Goal: Transaction & Acquisition: Purchase product/service

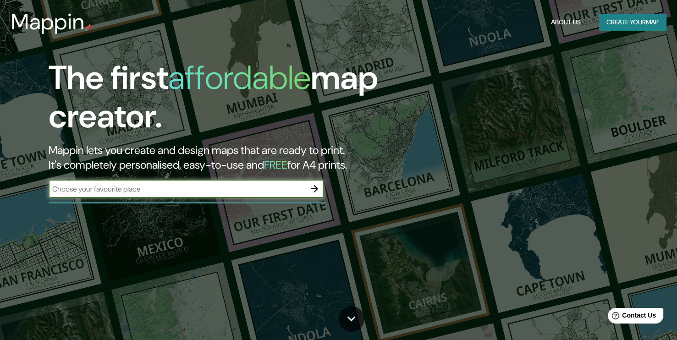
click at [203, 186] on input "text" at bounding box center [177, 189] width 257 height 11
type input "concepcion"
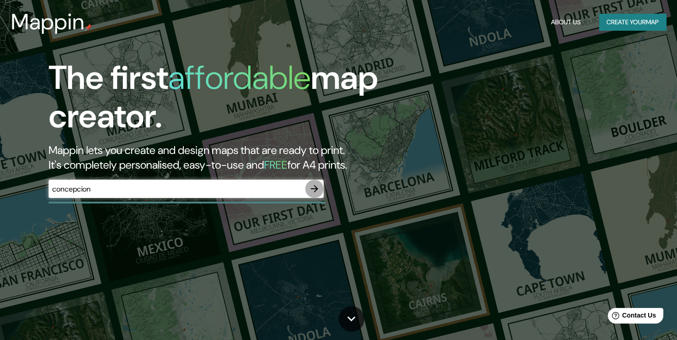
click at [313, 189] on icon "button" at bounding box center [314, 188] width 11 height 11
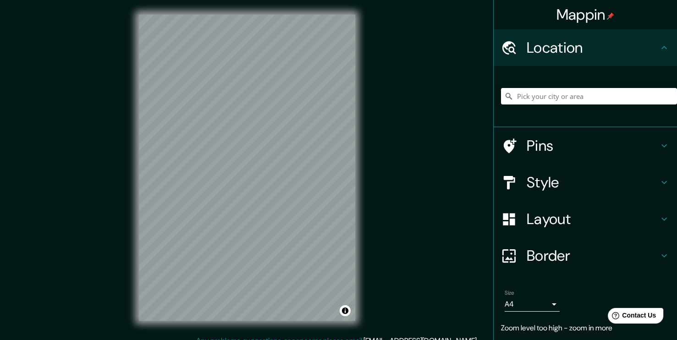
click at [598, 96] on input "Pick your city or area" at bounding box center [589, 96] width 176 height 16
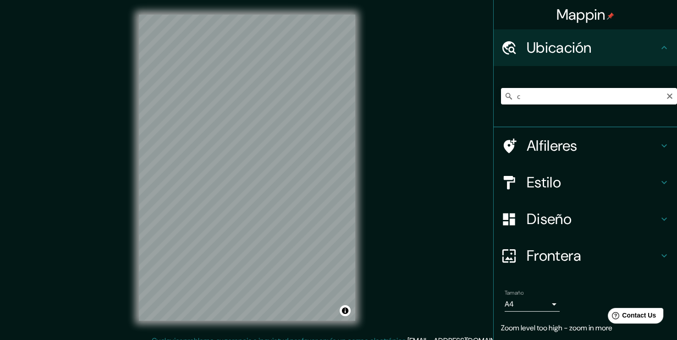
click at [658, 52] on icon at bounding box center [663, 47] width 11 height 11
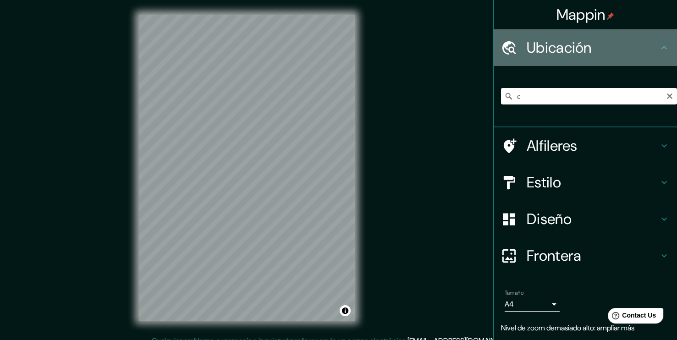
click at [505, 55] on icon at bounding box center [509, 48] width 16 height 16
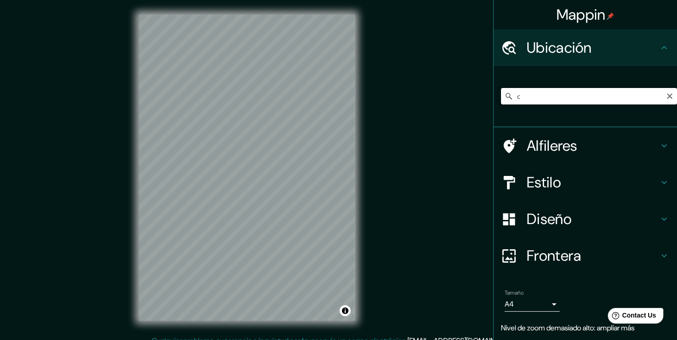
click at [524, 103] on input "c" at bounding box center [589, 96] width 176 height 16
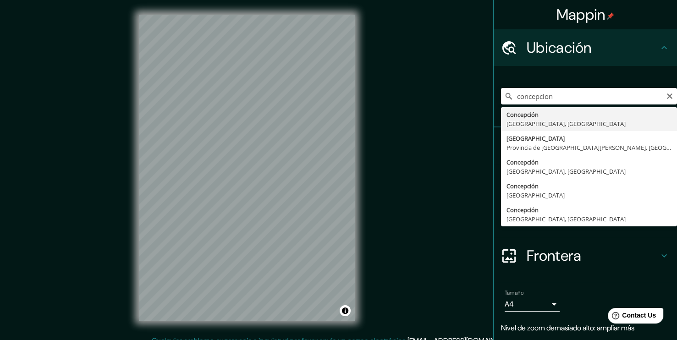
type input "[GEOGRAPHIC_DATA], [GEOGRAPHIC_DATA], [GEOGRAPHIC_DATA]"
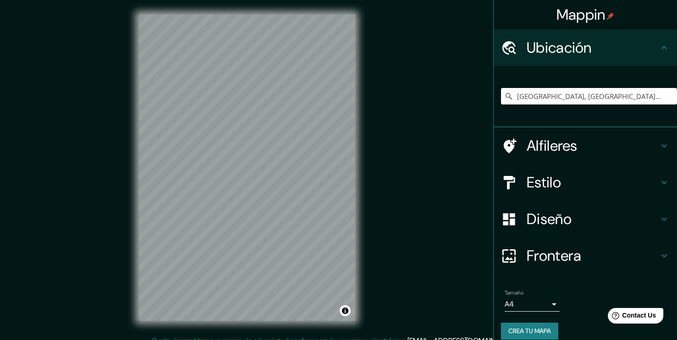
click at [549, 151] on h4 "Alfileres" at bounding box center [592, 146] width 132 height 18
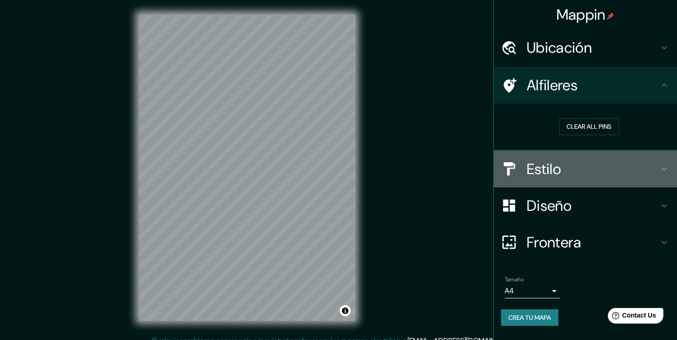
click at [603, 153] on div "Estilo" at bounding box center [584, 169] width 183 height 37
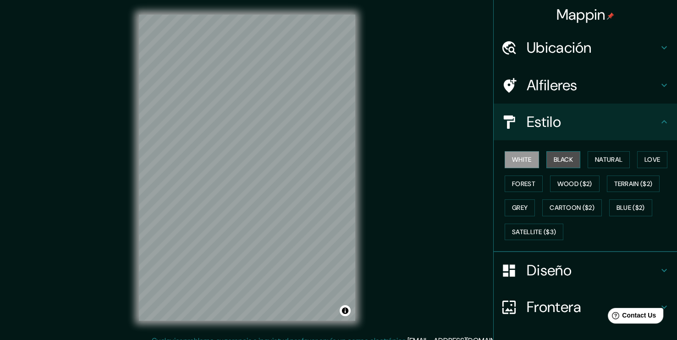
click at [553, 162] on button "Black" at bounding box center [563, 159] width 34 height 17
click at [620, 159] on button "Natural" at bounding box center [608, 159] width 42 height 17
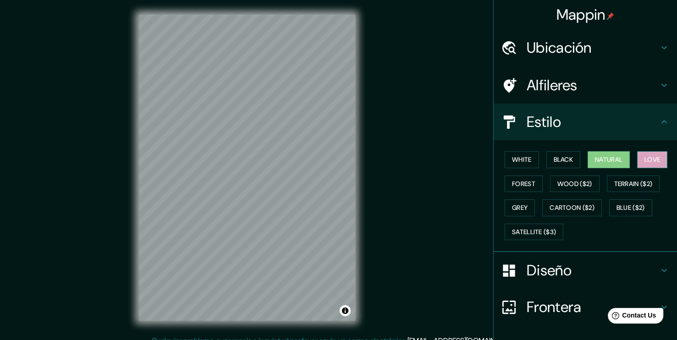
click at [641, 161] on button "Love" at bounding box center [652, 159] width 30 height 17
click at [523, 179] on button "Forest" at bounding box center [523, 183] width 38 height 17
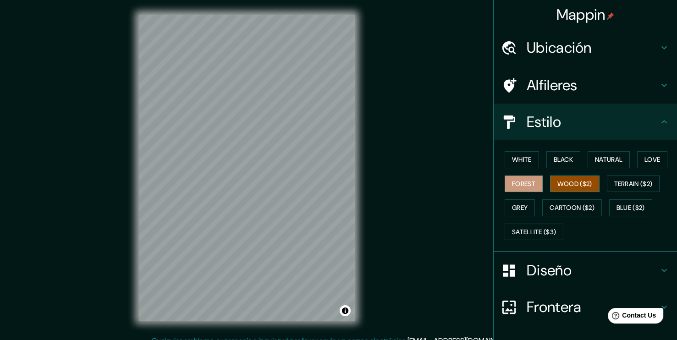
click at [562, 186] on button "Wood ($2)" at bounding box center [574, 183] width 49 height 17
click at [625, 185] on button "Terrain ($2)" at bounding box center [633, 183] width 53 height 17
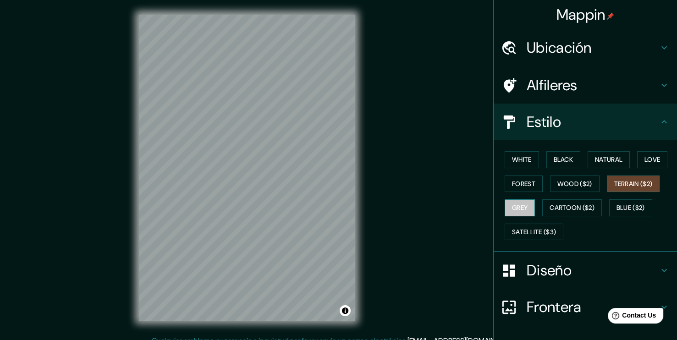
click at [509, 210] on button "Grey" at bounding box center [519, 207] width 30 height 17
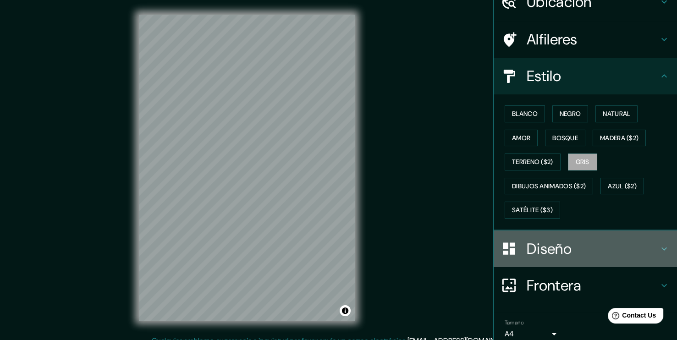
click at [600, 246] on h4 "Diseño" at bounding box center [592, 249] width 132 height 18
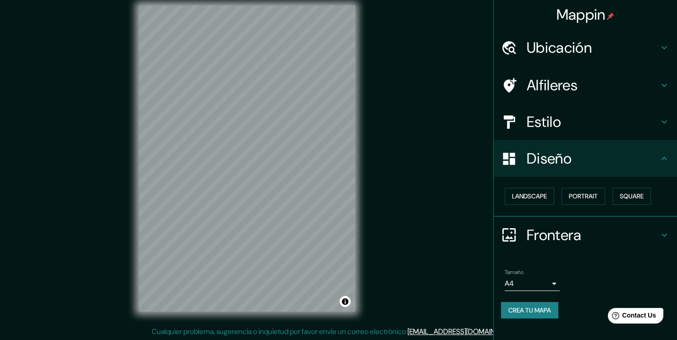
scroll to position [10, 0]
click at [542, 195] on button "Landscape" at bounding box center [528, 196] width 49 height 17
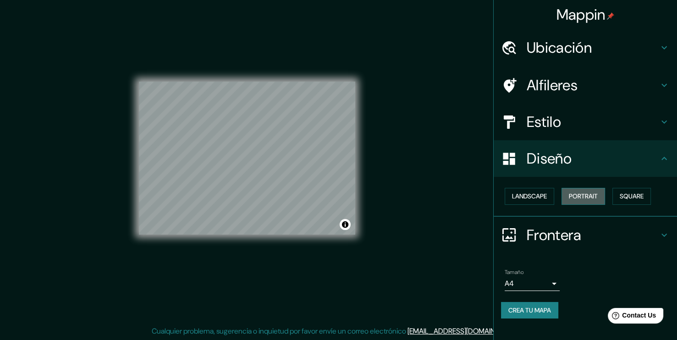
click at [583, 199] on button "Portrait" at bounding box center [583, 196] width 44 height 17
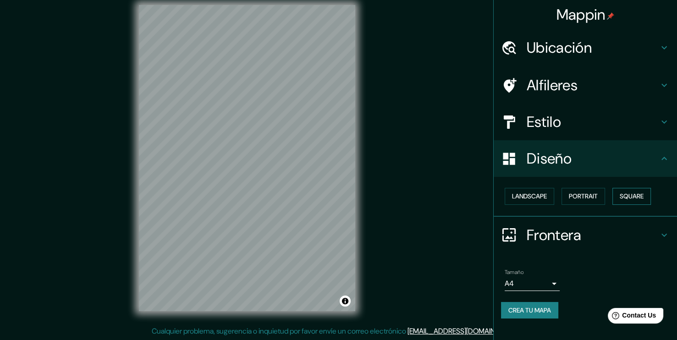
click at [634, 195] on button "Square" at bounding box center [631, 196] width 38 height 17
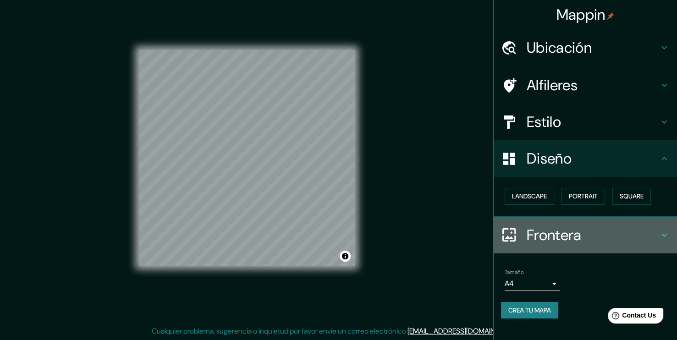
click at [612, 222] on div "Frontera" at bounding box center [584, 235] width 183 height 37
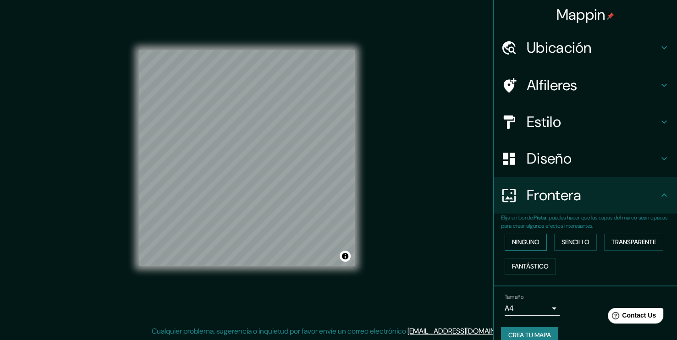
click at [524, 245] on button "Ninguno" at bounding box center [525, 242] width 42 height 17
click at [554, 241] on button "Sencillo" at bounding box center [575, 242] width 43 height 17
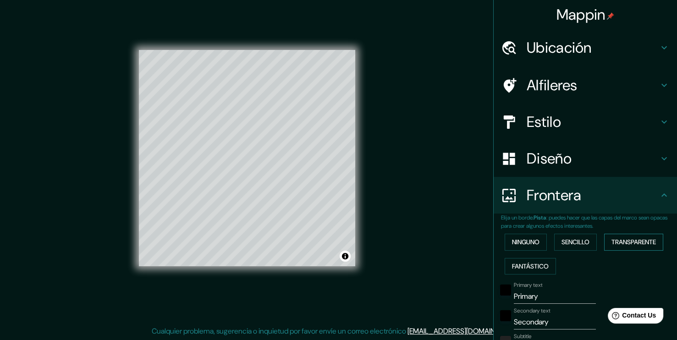
click at [619, 244] on button "Transparente" at bounding box center [633, 242] width 59 height 17
click at [520, 268] on button "Fantástico" at bounding box center [529, 266] width 51 height 17
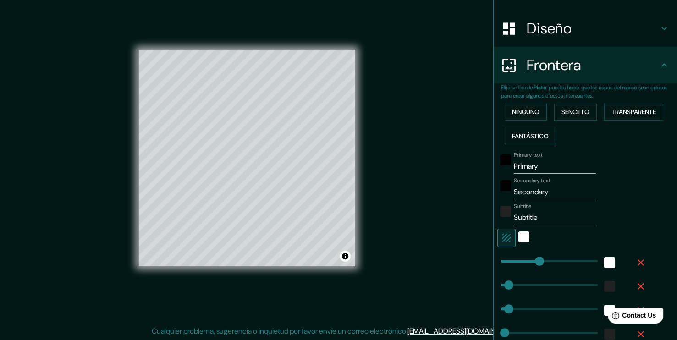
scroll to position [137, 0]
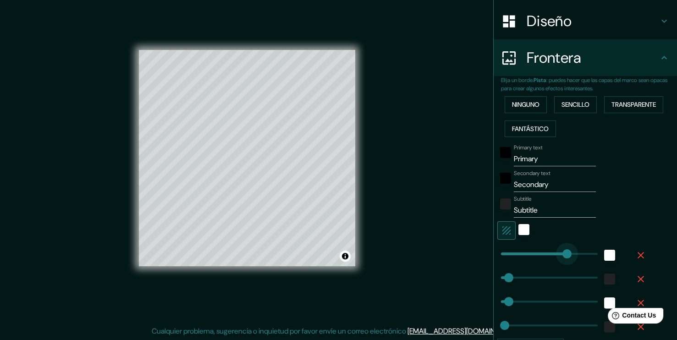
type input "324"
drag, startPoint x: 537, startPoint y: 256, endPoint x: 560, endPoint y: 254, distance: 23.9
type input "38"
type input "19"
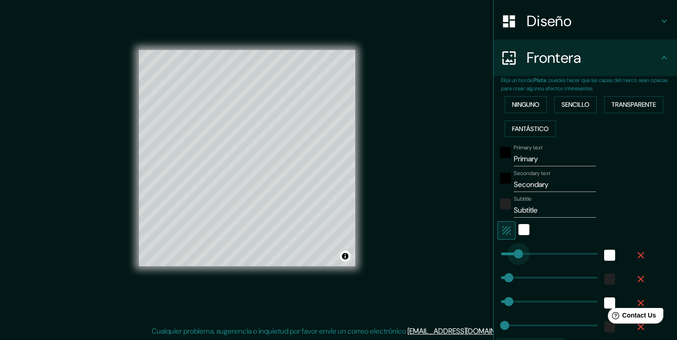
type input "0"
drag, startPoint x: 555, startPoint y: 253, endPoint x: 488, endPoint y: 257, distance: 66.6
type input "38"
type input "19"
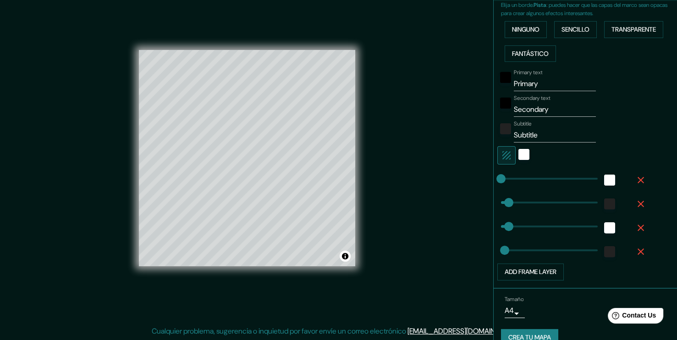
scroll to position [227, 0]
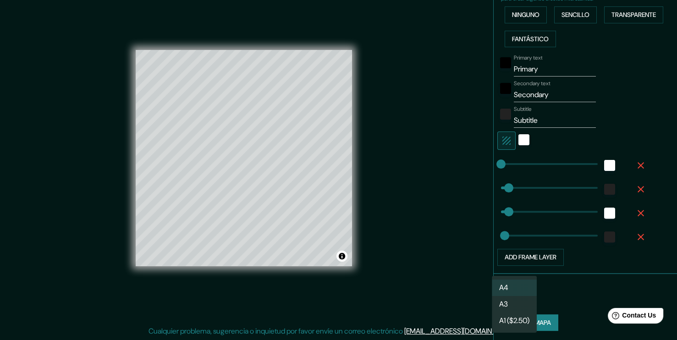
click at [506, 296] on body "Mappin Ubicación Concepción, [GEOGRAPHIC_DATA], [GEOGRAPHIC_DATA] Alfileres Est…" at bounding box center [338, 160] width 677 height 340
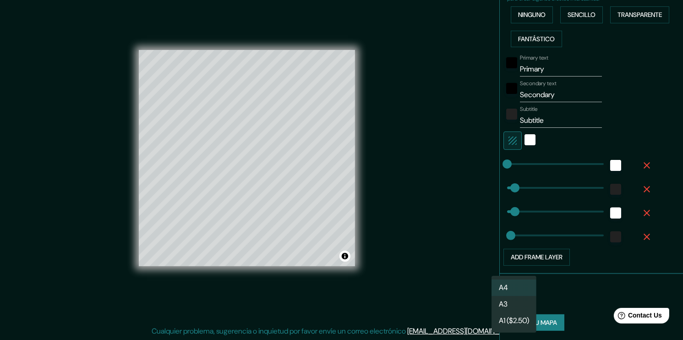
click at [510, 303] on li "A3" at bounding box center [514, 304] width 45 height 16
type input "a4"
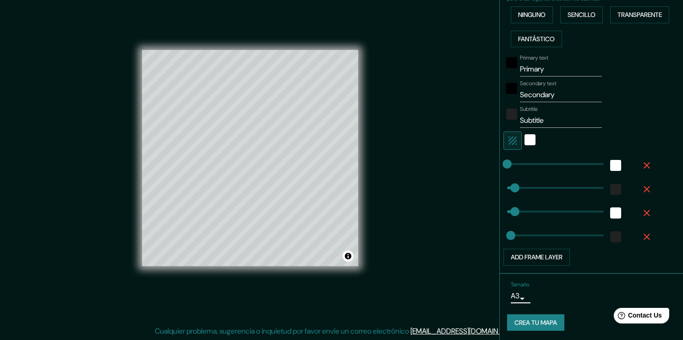
click at [513, 297] on body "Mappin Ubicación Concepción, [GEOGRAPHIC_DATA], [GEOGRAPHIC_DATA] Alfileres Est…" at bounding box center [341, 160] width 683 height 340
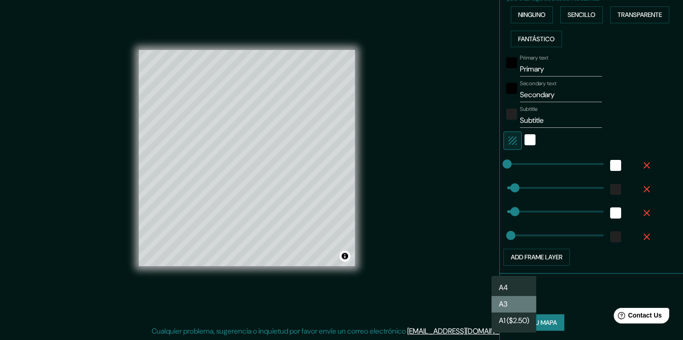
click at [512, 303] on li "A3" at bounding box center [514, 304] width 45 height 16
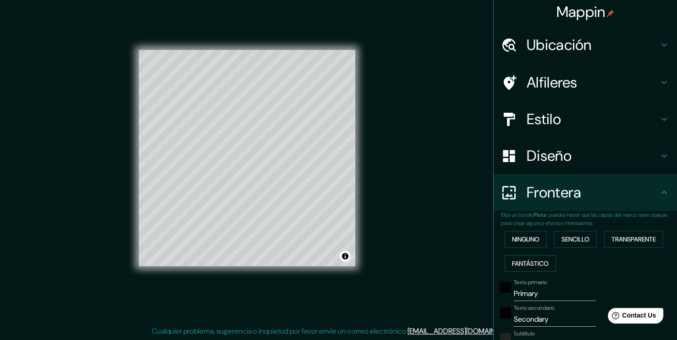
scroll to position [0, 0]
